Goal: Task Accomplishment & Management: Manage account settings

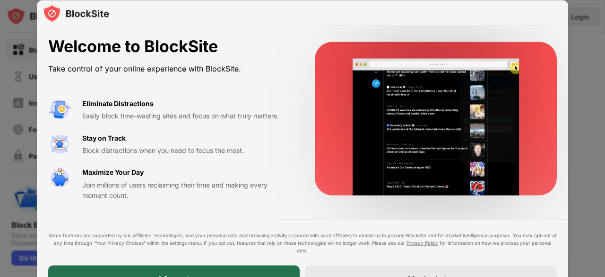
click at [106, 270] on div "I Accept" at bounding box center [174, 278] width 252 height 26
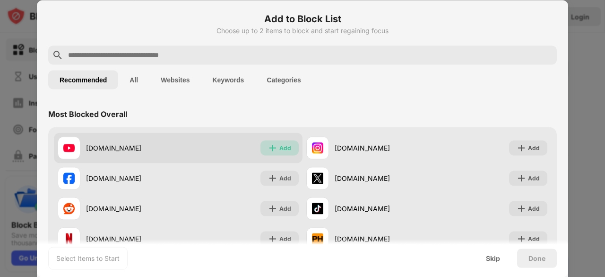
click at [283, 149] on div "Add" at bounding box center [286, 147] width 12 height 9
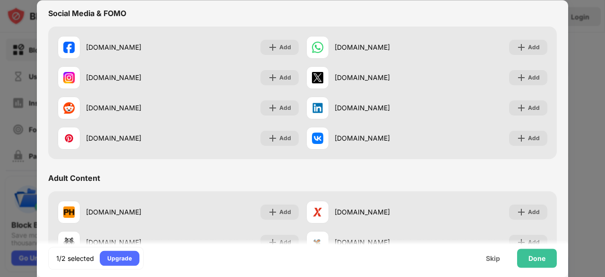
scroll to position [363, 0]
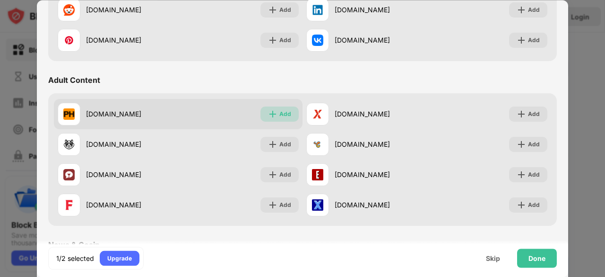
click at [268, 114] on img at bounding box center [272, 113] width 9 height 9
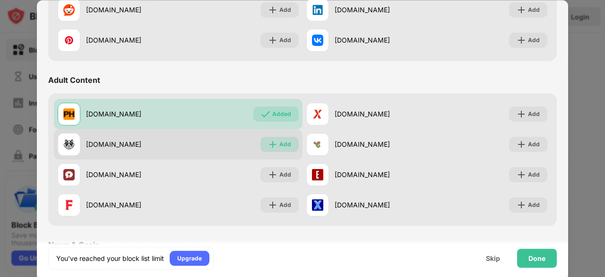
click at [270, 142] on img at bounding box center [272, 144] width 9 height 9
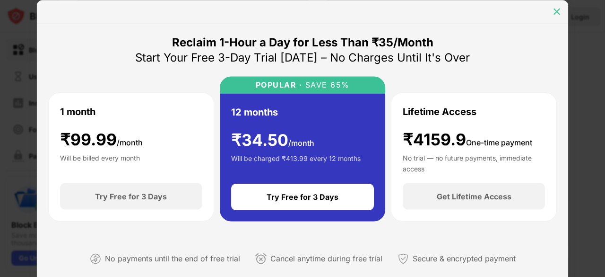
click at [561, 11] on img at bounding box center [556, 11] width 9 height 9
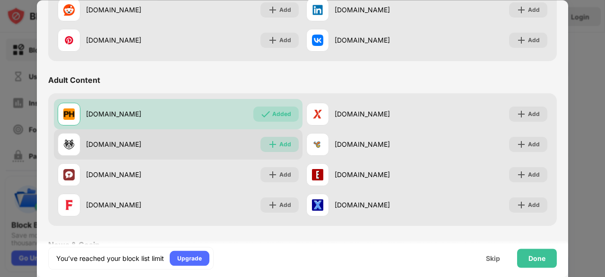
click at [287, 144] on div "Add" at bounding box center [286, 144] width 12 height 9
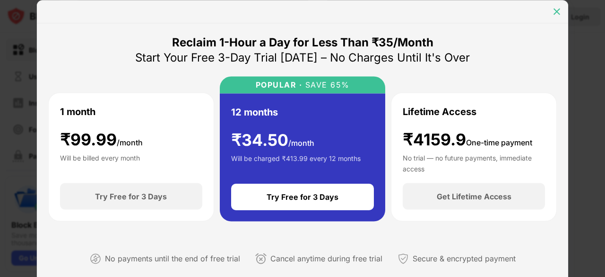
click at [558, 9] on img at bounding box center [556, 11] width 9 height 9
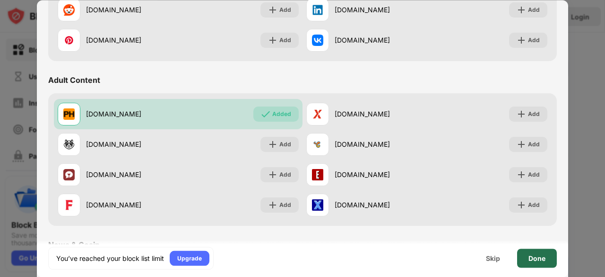
click at [535, 251] on div "Done" at bounding box center [537, 257] width 40 height 19
